Goal: Task Accomplishment & Management: Manage account settings

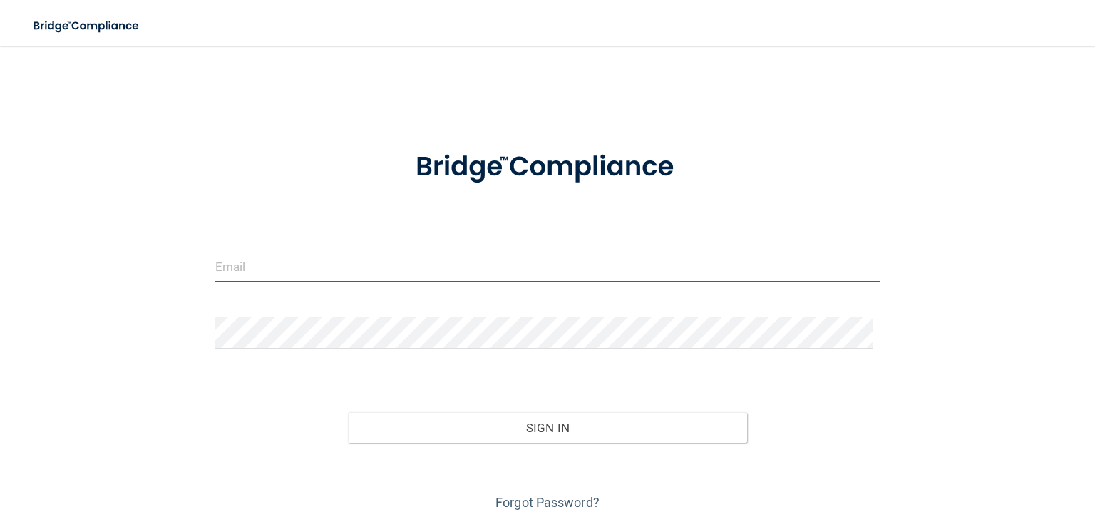
click at [247, 268] on input "email" at bounding box center [547, 266] width 664 height 32
type input "[EMAIL_ADDRESS][DOMAIN_NAME]"
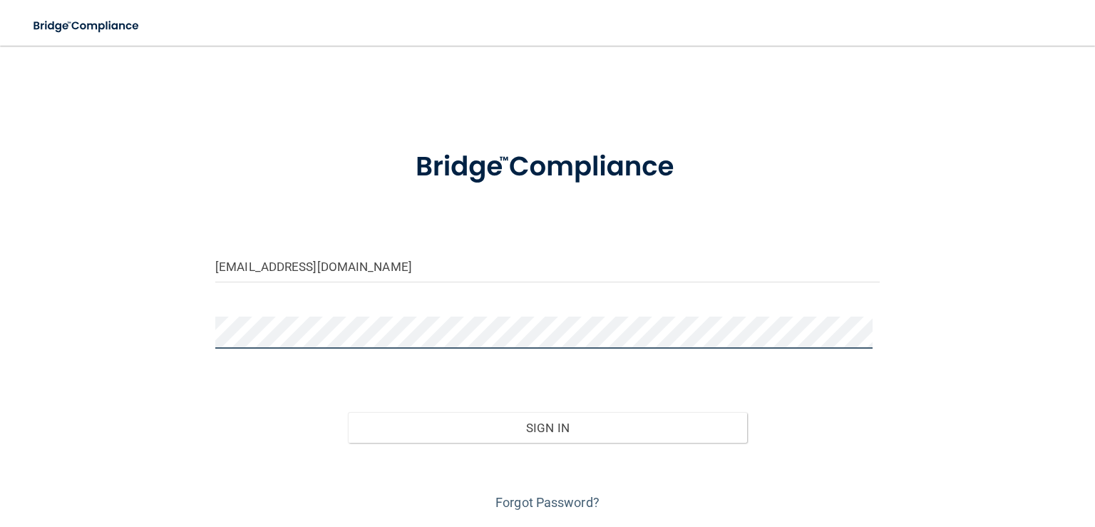
click at [348, 412] on button "Sign In" at bounding box center [547, 427] width 398 height 31
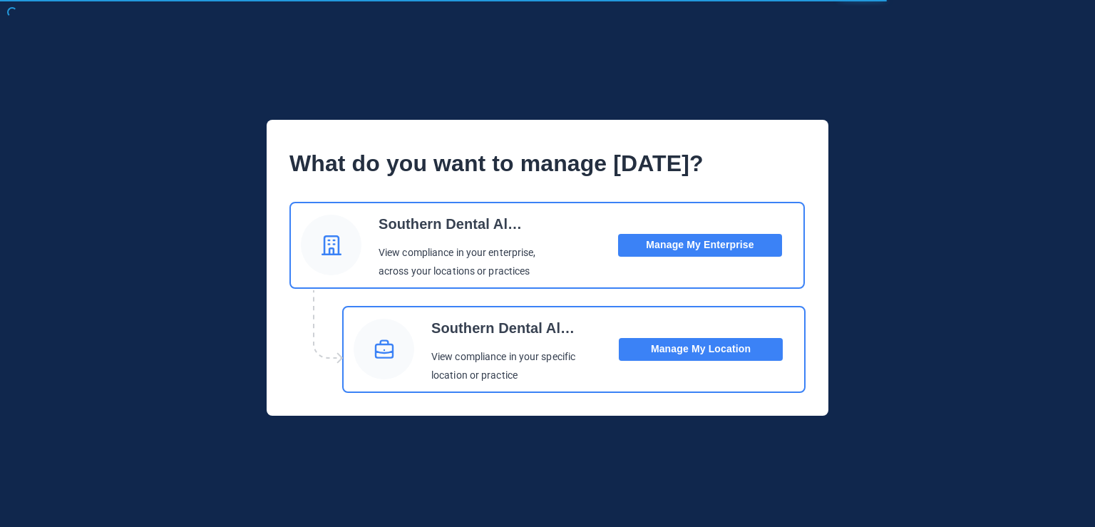
click at [725, 346] on button "Manage My Location" at bounding box center [701, 349] width 164 height 23
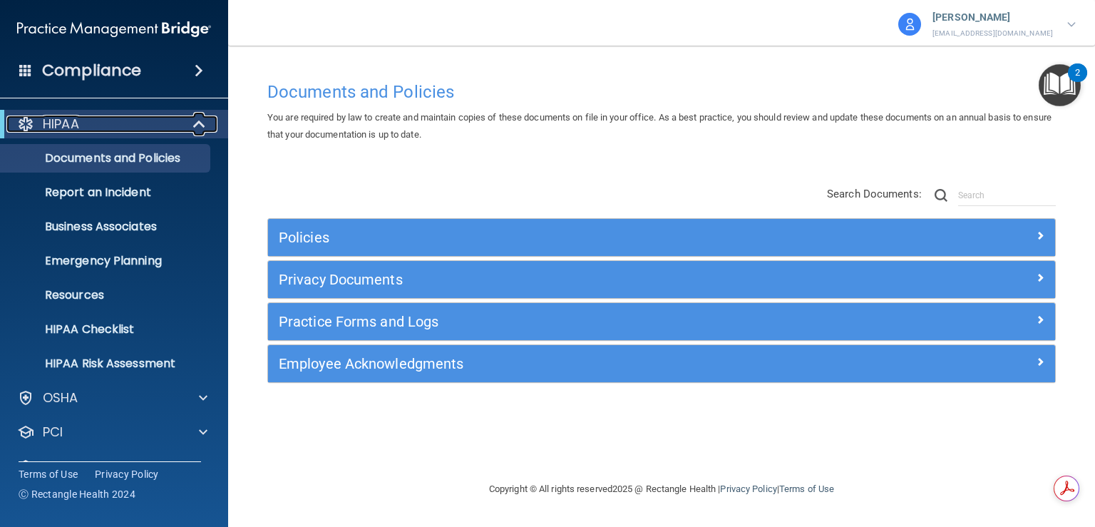
click at [191, 123] on div at bounding box center [199, 123] width 35 height 17
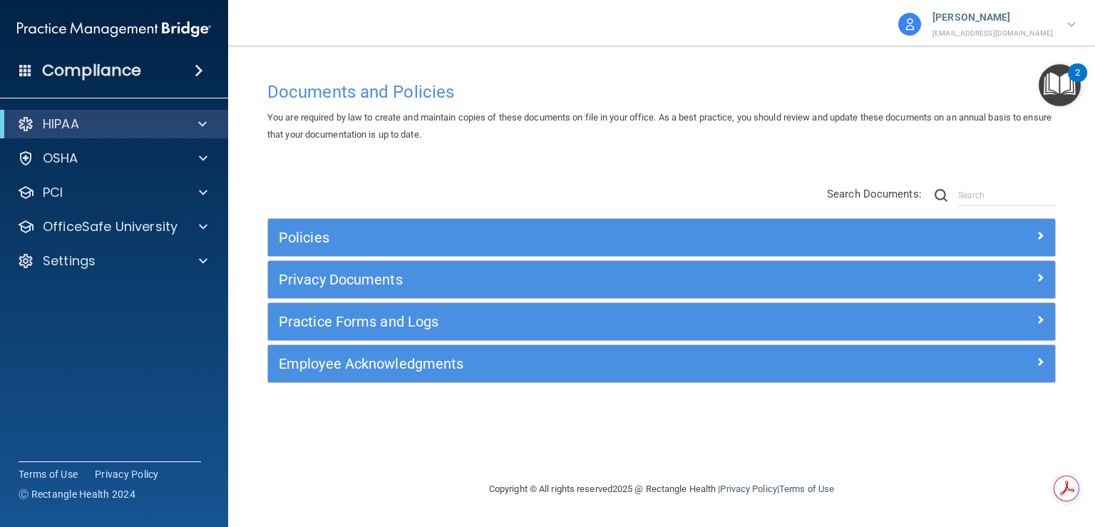
click at [201, 72] on span at bounding box center [199, 70] width 9 height 17
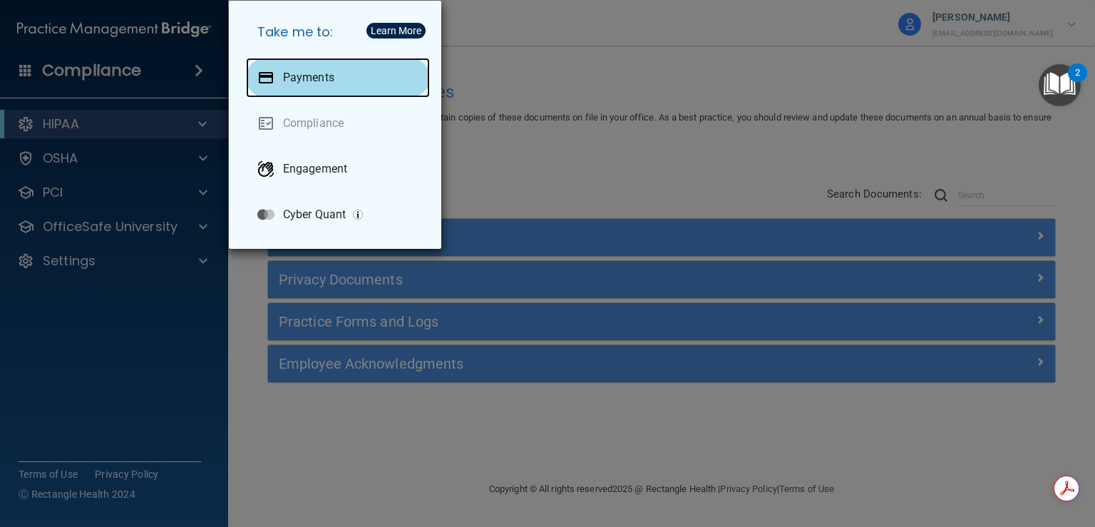
click at [326, 81] on p "Payments" at bounding box center [308, 78] width 51 height 14
